Goal: Navigation & Orientation: Find specific page/section

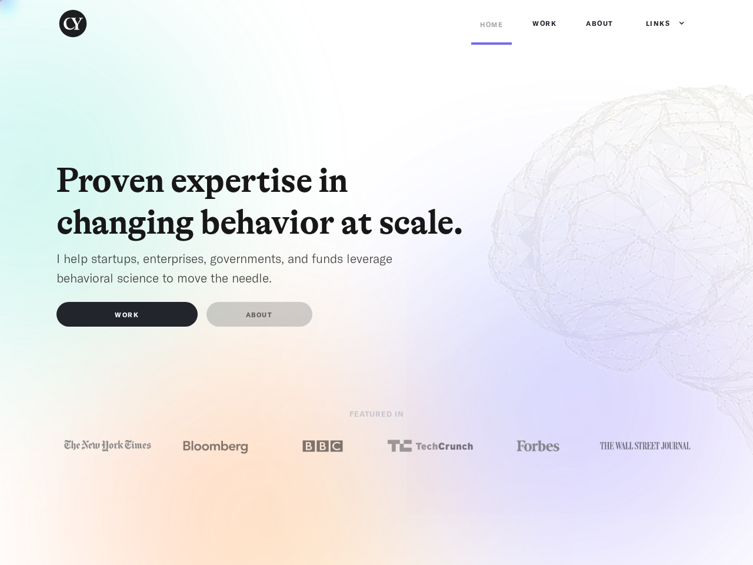
click at [660, 24] on div "Links" at bounding box center [658, 24] width 25 height 12
click at [108, 445] on img at bounding box center [107, 445] width 91 height 17
click at [215, 445] on img at bounding box center [215, 445] width 91 height 17
click at [323, 445] on img at bounding box center [322, 445] width 91 height 17
click at [430, 445] on img at bounding box center [430, 445] width 91 height 17
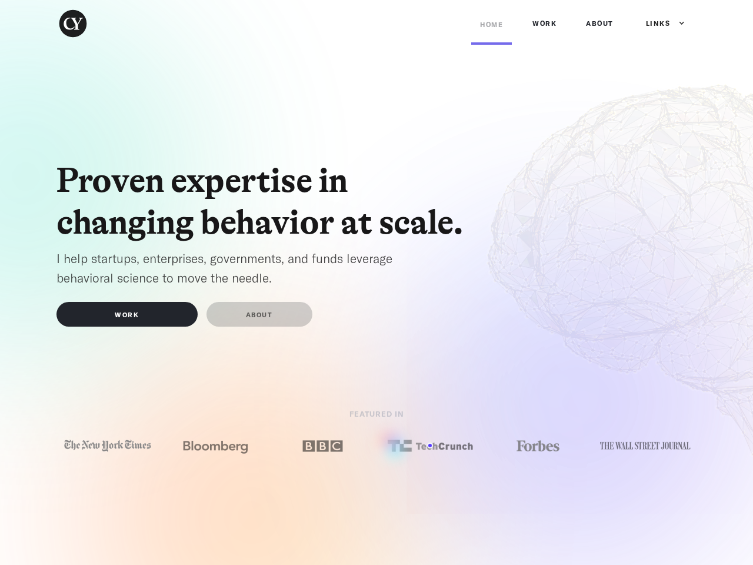
click at [538, 445] on img at bounding box center [538, 445] width 91 height 17
click at [646, 445] on img at bounding box center [645, 446] width 91 height 16
